Goal: Find contact information: Find contact information

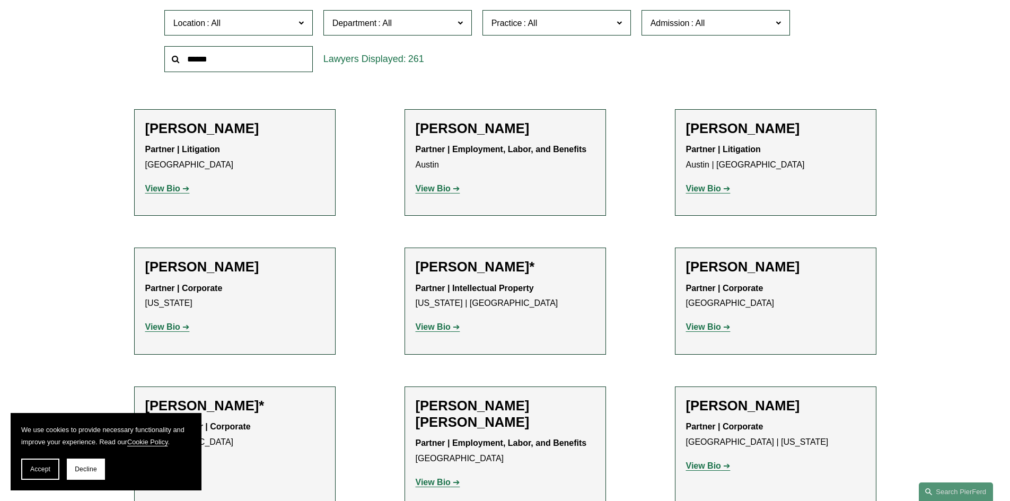
scroll to position [7871, 0]
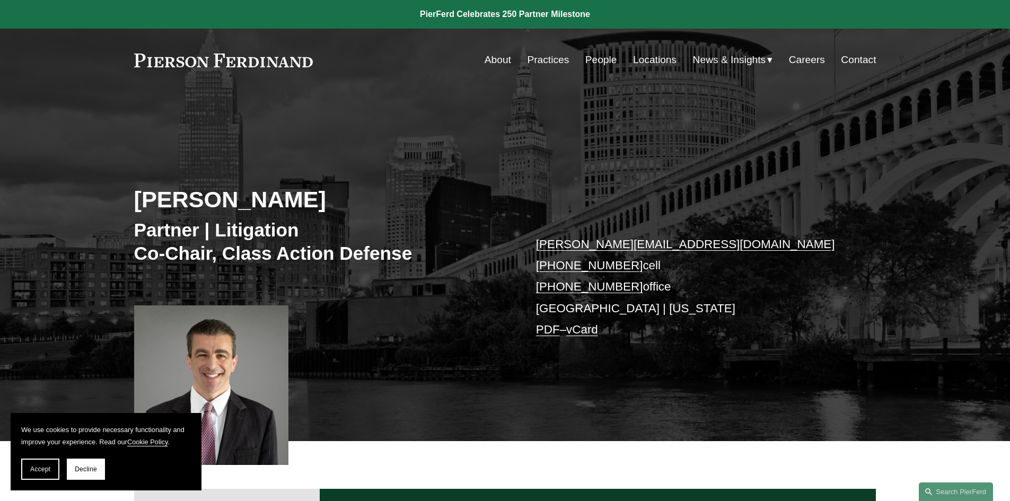
scroll to position [53, 0]
